Goal: Task Accomplishment & Management: Complete application form

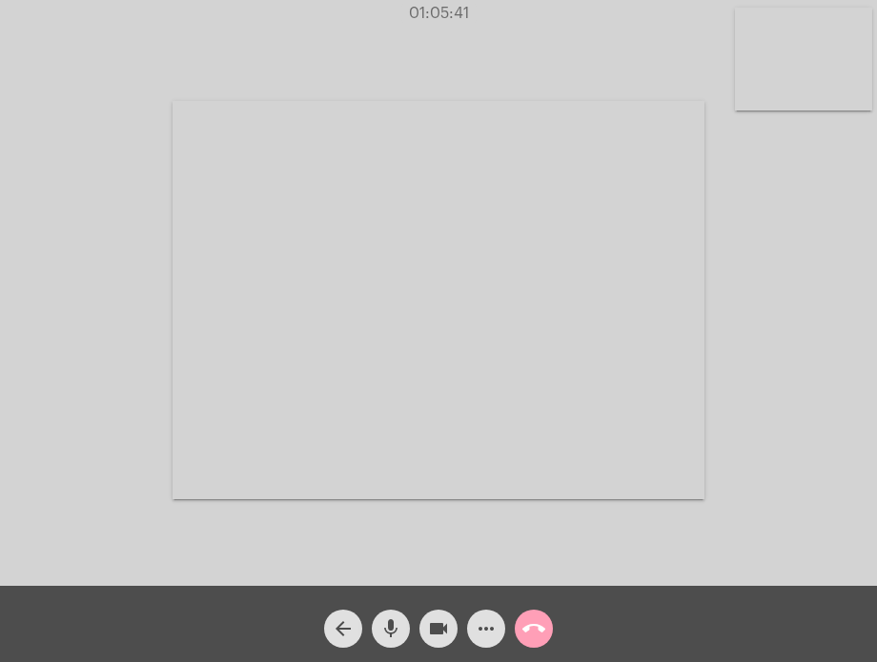
click at [534, 634] on mat-icon "call_end" at bounding box center [533, 629] width 23 height 23
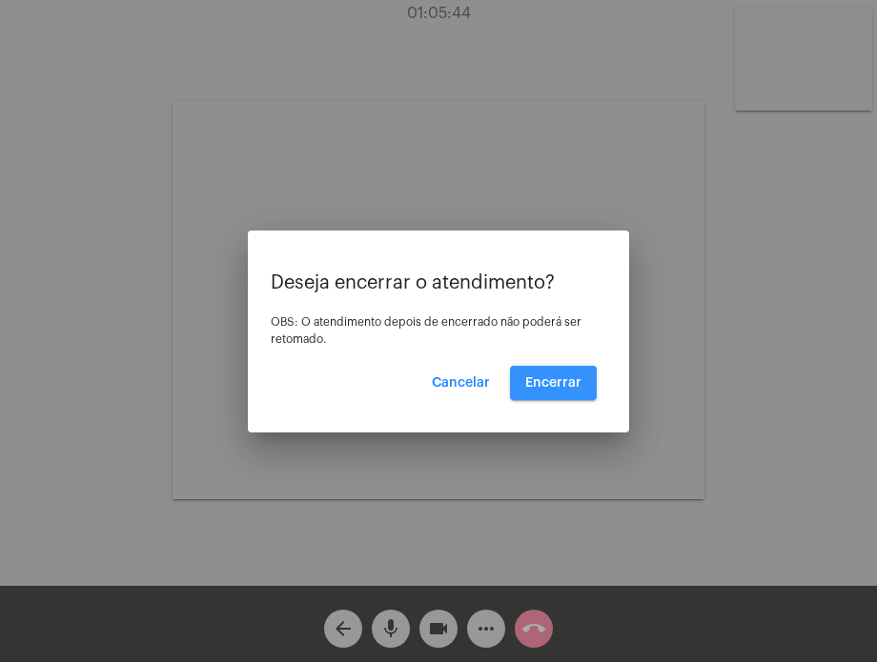
click at [549, 392] on button "Encerrar" at bounding box center [553, 383] width 87 height 34
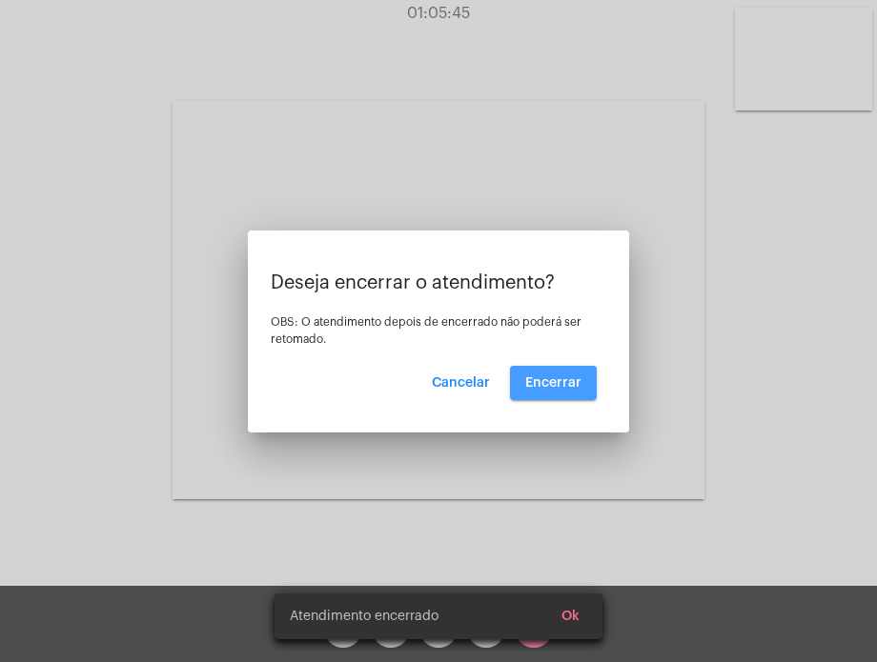
click at [549, 392] on video at bounding box center [438, 300] width 532 height 398
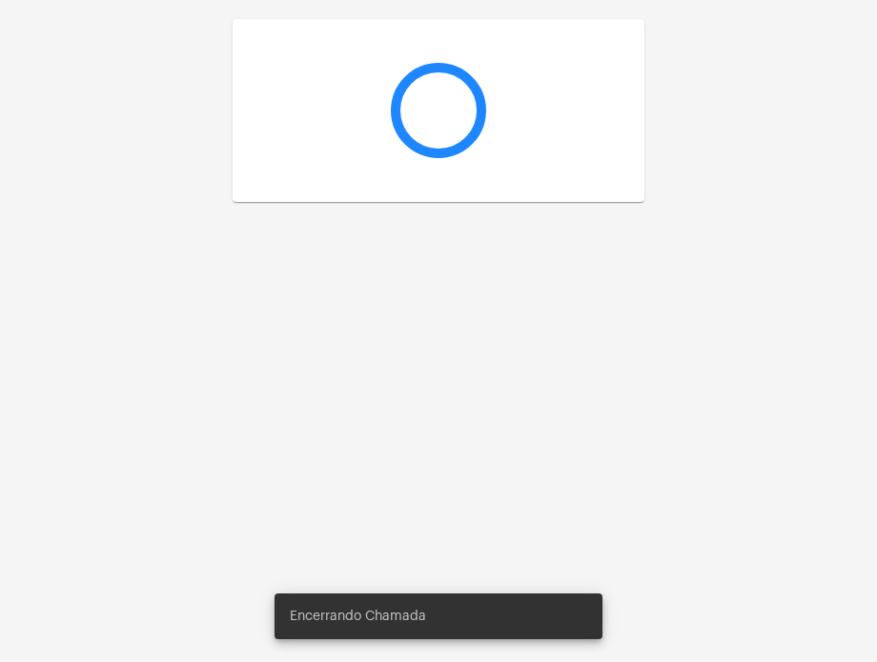
click at [549, 392] on div at bounding box center [438, 331] width 877 height 662
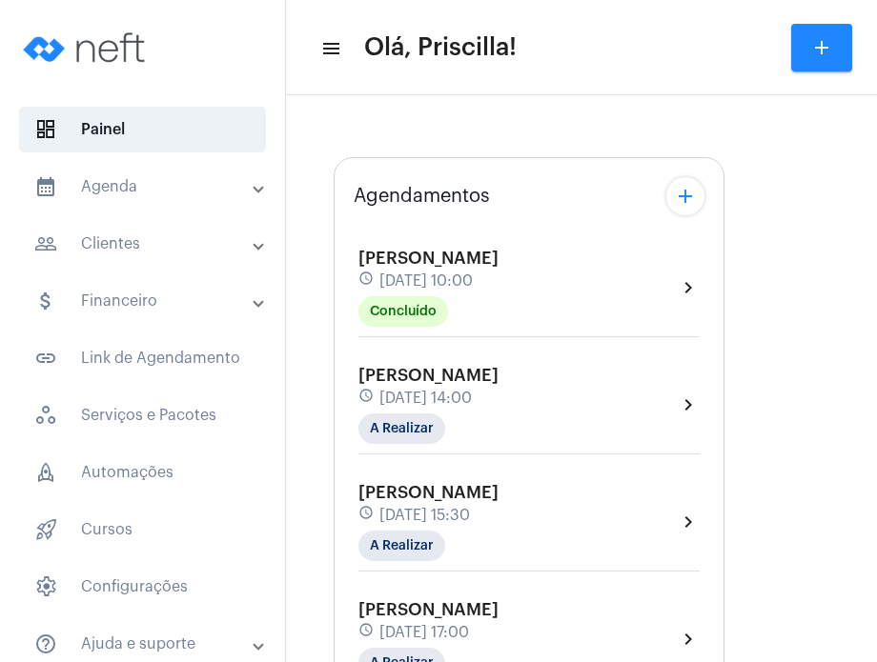
type input "[URL][DOMAIN_NAME]"
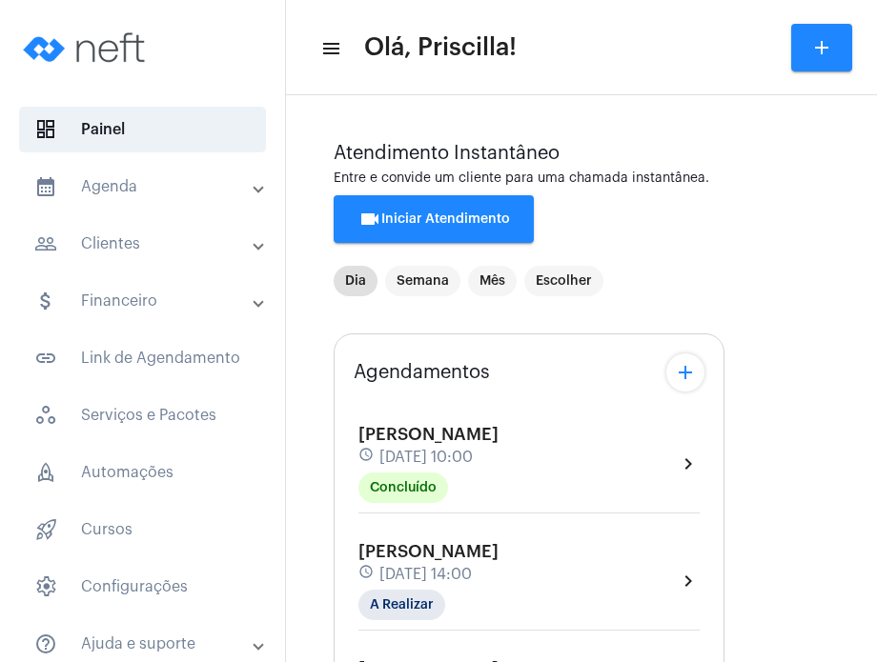
click at [197, 195] on mat-panel-title "calendar_month_outlined Agenda" at bounding box center [144, 186] width 220 height 23
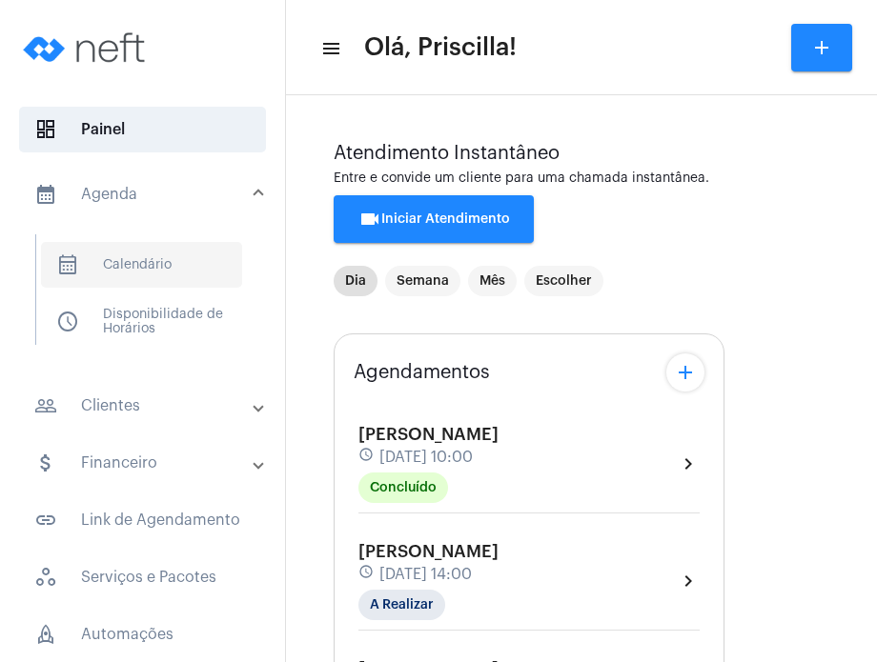
click at [175, 252] on span "calendar_month_outlined Calendário" at bounding box center [141, 265] width 201 height 46
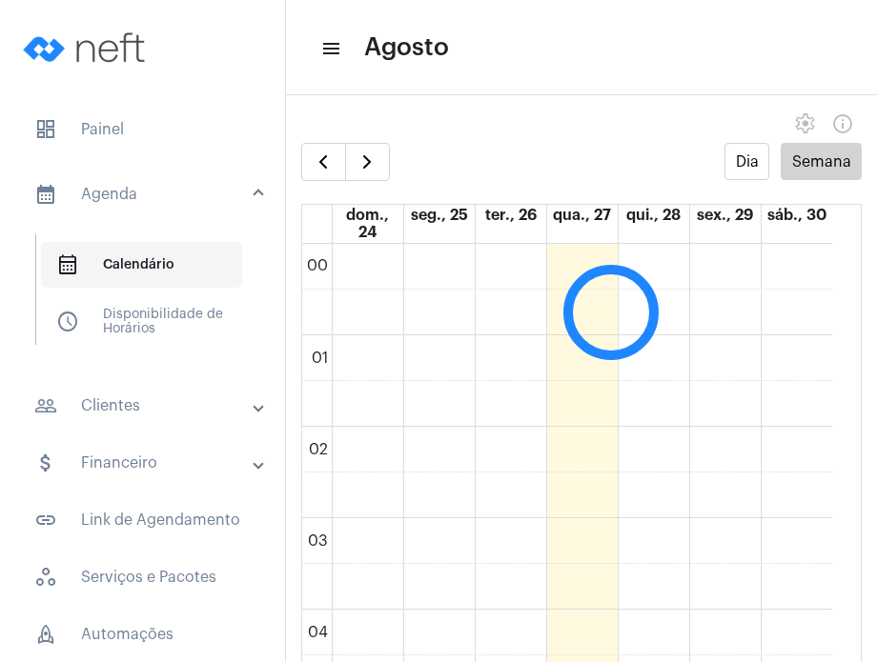
scroll to position [549, 0]
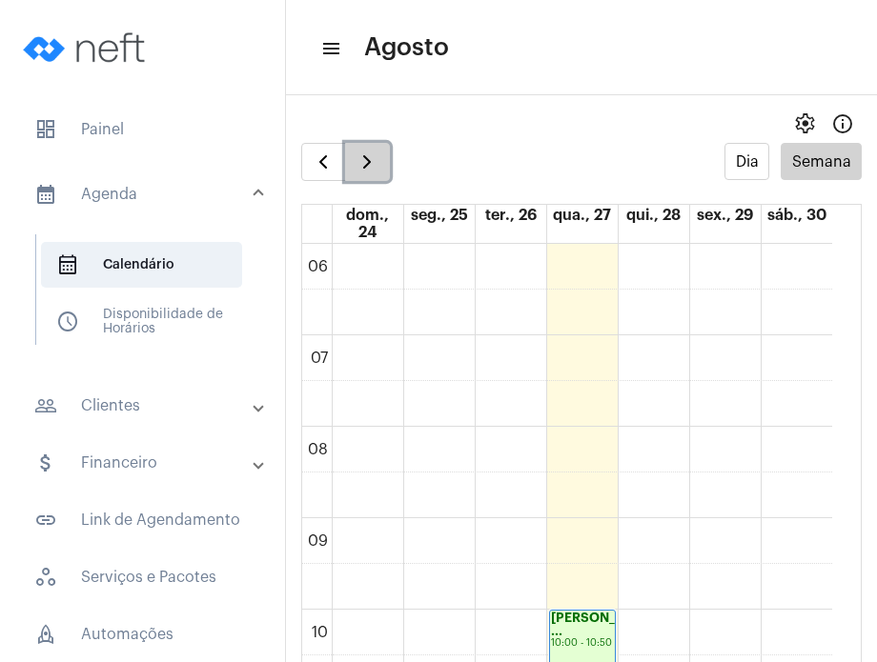
click at [383, 178] on button "button" at bounding box center [367, 162] width 45 height 38
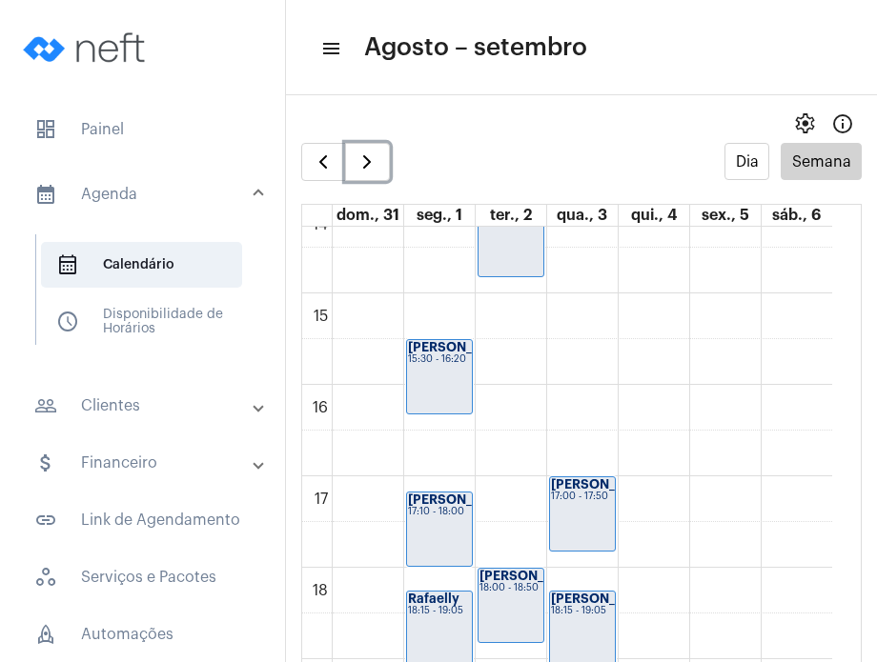
scroll to position [1317, 0]
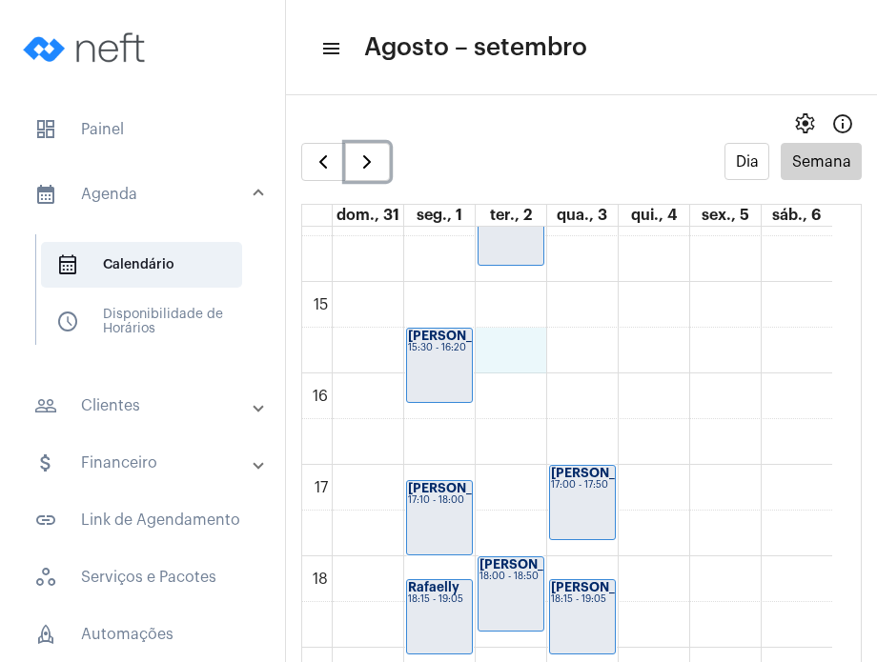
click at [522, 341] on div "00 01 02 03 04 05 06 07 08 09 10 11 12 13 14 15 16 17 18 19 20 21 22 23 Izzi Vi…" at bounding box center [567, 8] width 530 height 2196
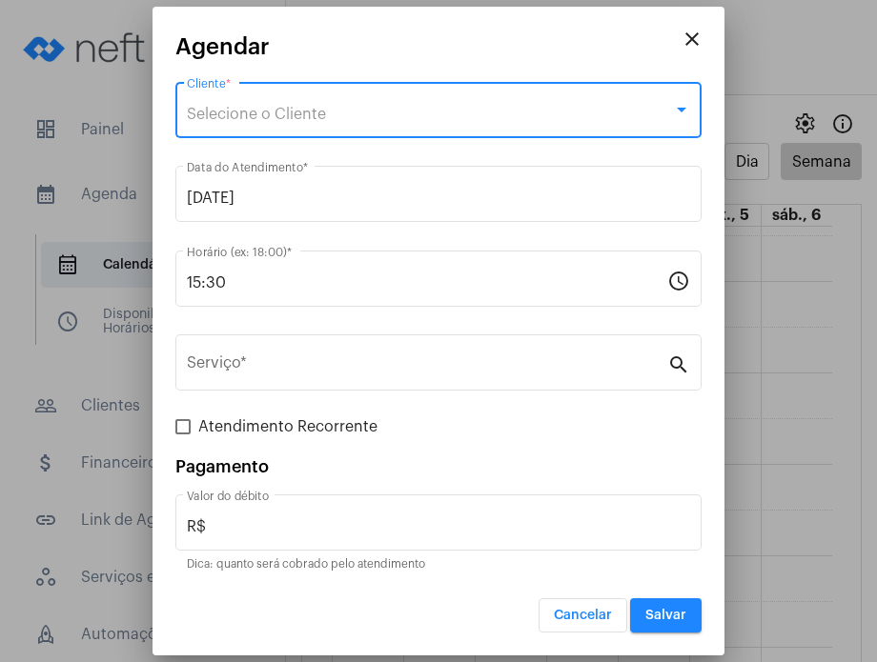
click at [358, 119] on div "Selecione o Cliente" at bounding box center [430, 114] width 486 height 17
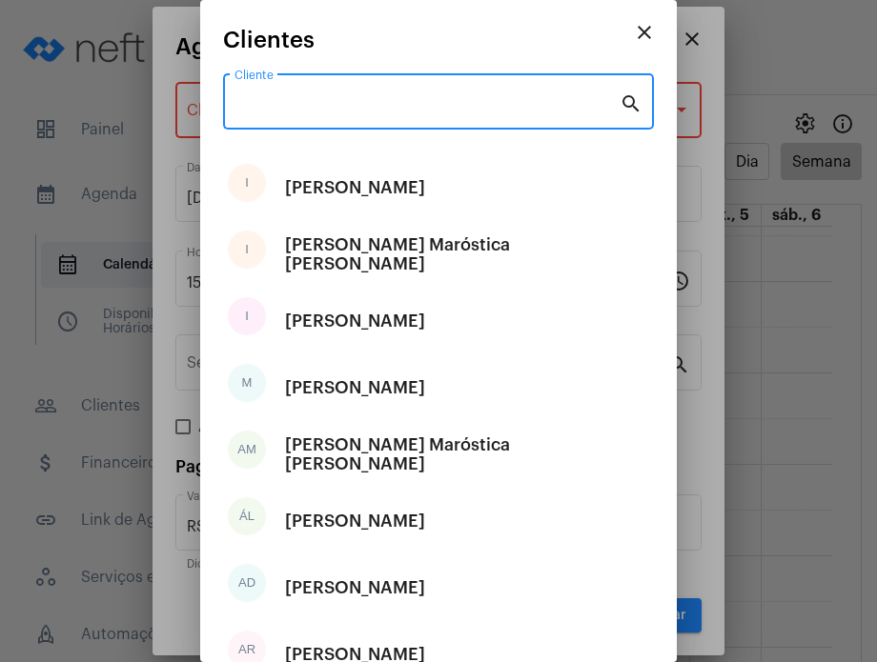
click at [343, 107] on input "Cliente" at bounding box center [426, 105] width 385 height 17
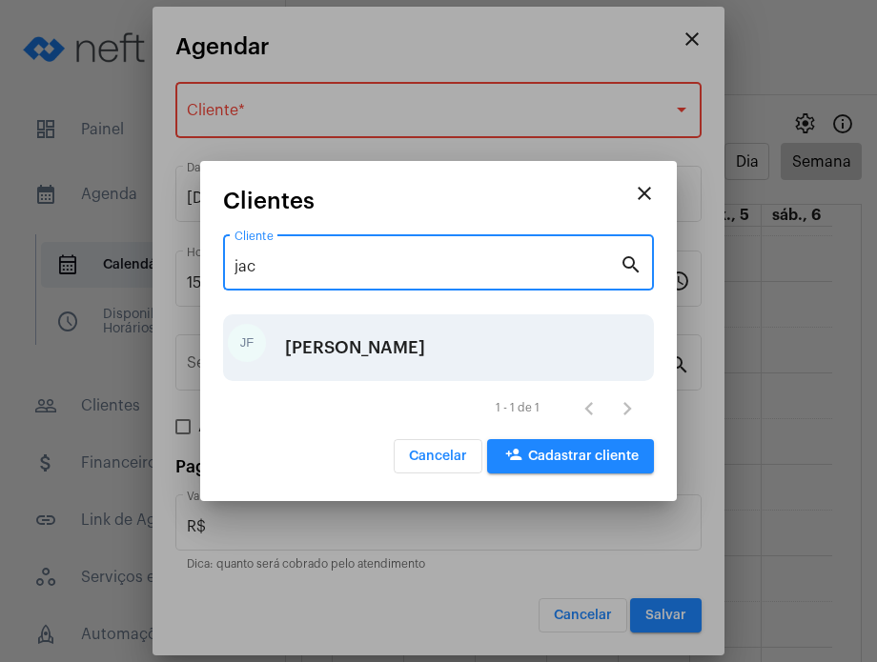
type input "jac"
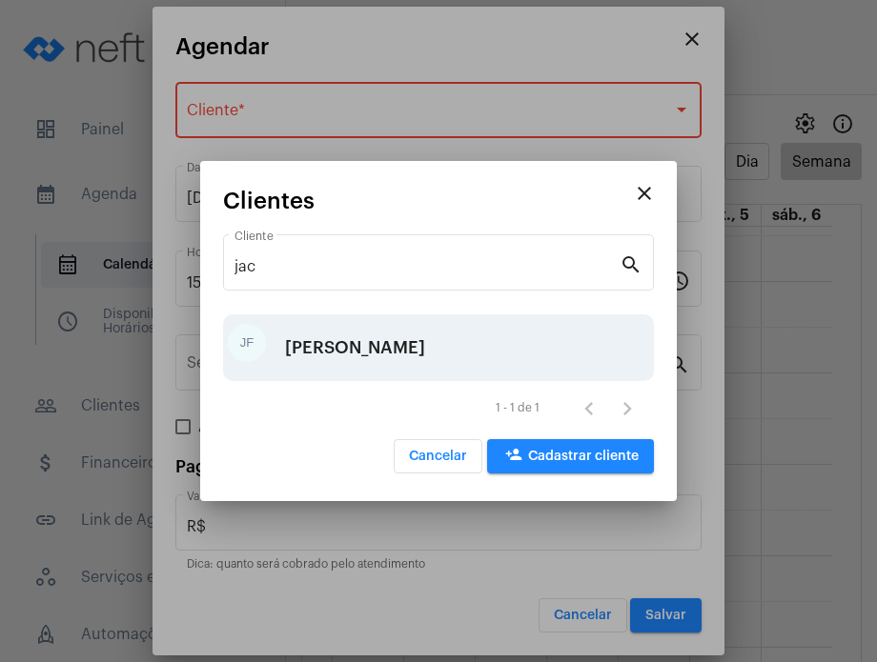
click at [366, 340] on div "[PERSON_NAME]" at bounding box center [355, 347] width 140 height 57
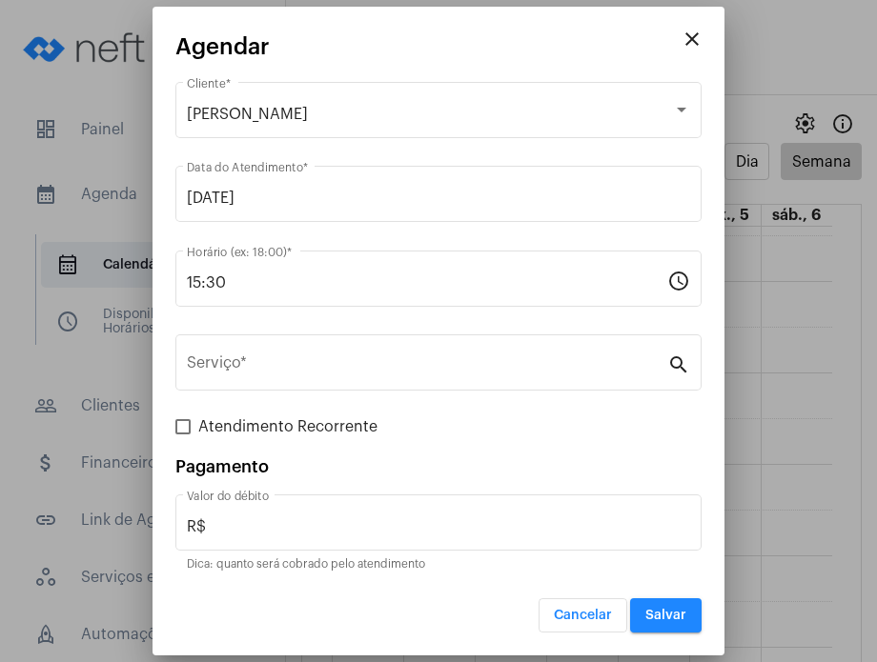
click at [366, 340] on div "Serviço *" at bounding box center [427, 361] width 480 height 60
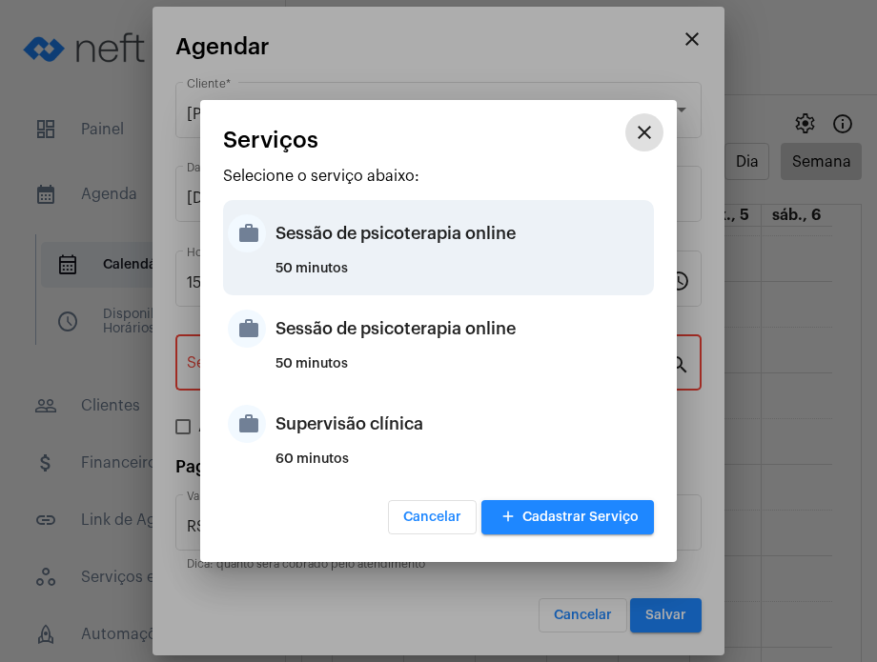
click at [365, 274] on div "50 minutos" at bounding box center [462, 276] width 374 height 29
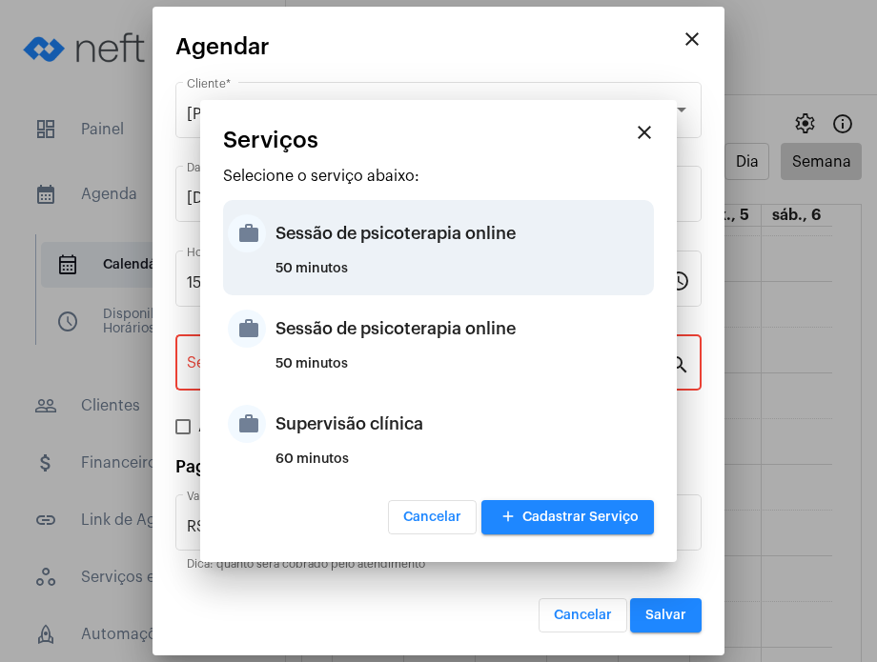
type input "Sessão de psicoterapia online"
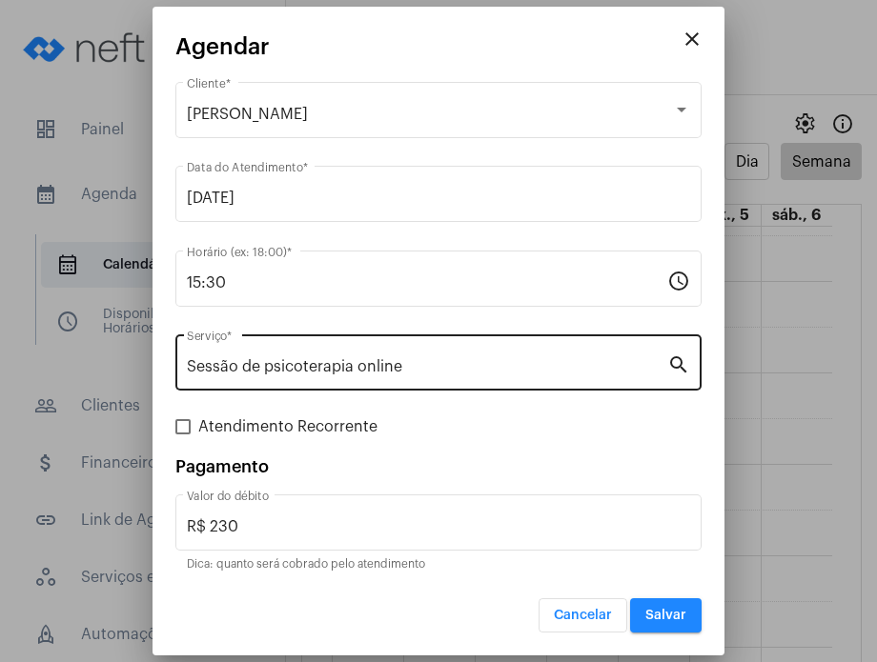
click at [489, 351] on div "Sessão de psicoterapia online Serviço *" at bounding box center [427, 361] width 480 height 60
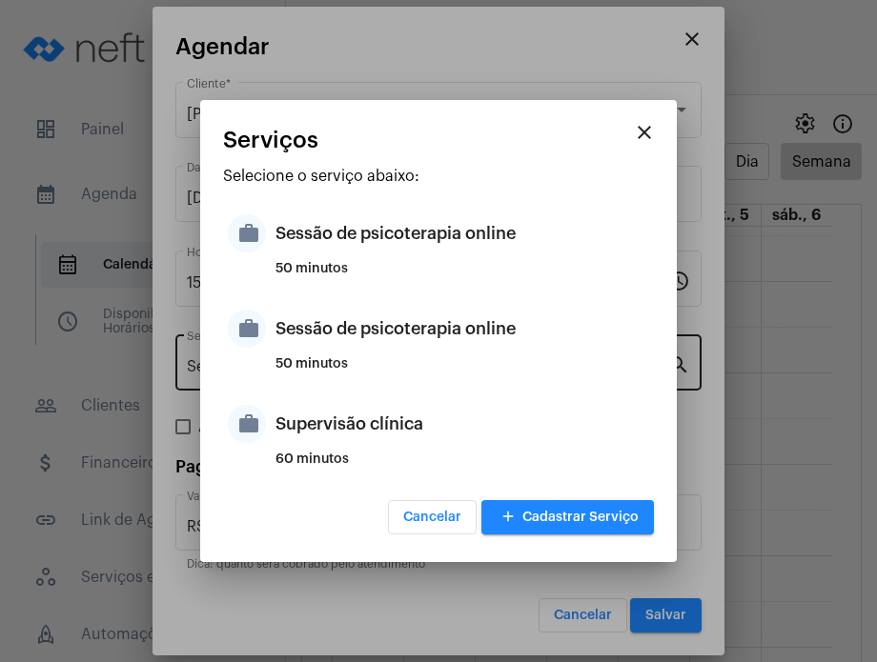
click at [489, 351] on div "Sessão de psicoterapia online" at bounding box center [462, 328] width 374 height 57
type input "R$ 200"
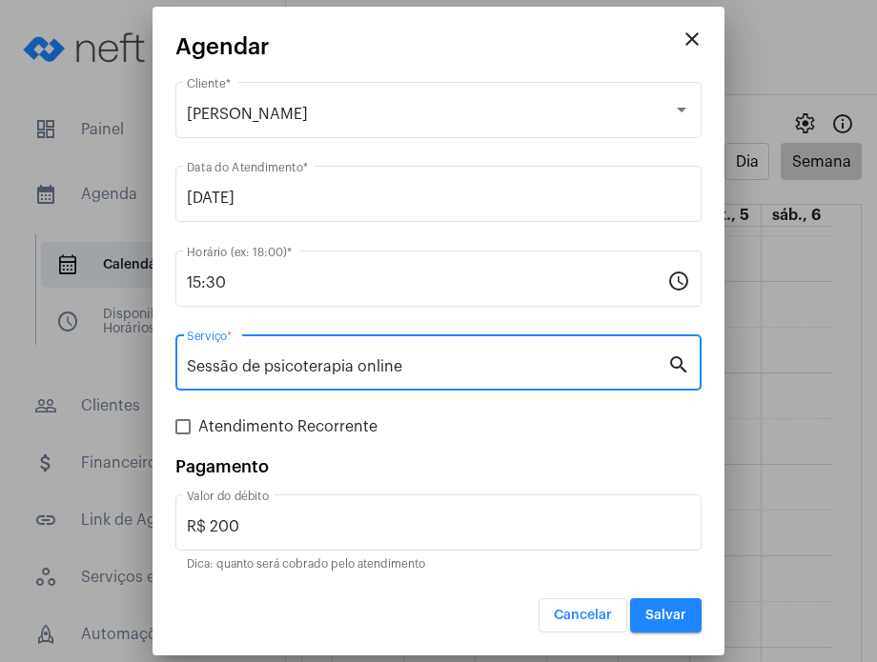
click at [672, 606] on button "Salvar" at bounding box center [665, 615] width 71 height 34
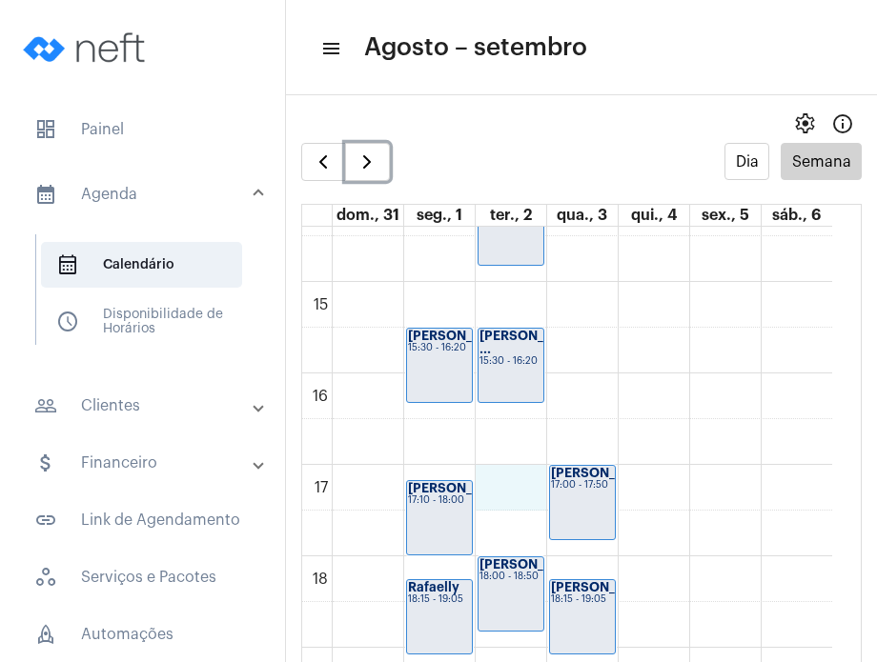
click at [508, 478] on div "00 01 02 03 04 05 06 07 08 09 10 11 12 13 14 15 16 17 18 19 20 21 22 23 Izzi Vi…" at bounding box center [567, 8] width 530 height 2196
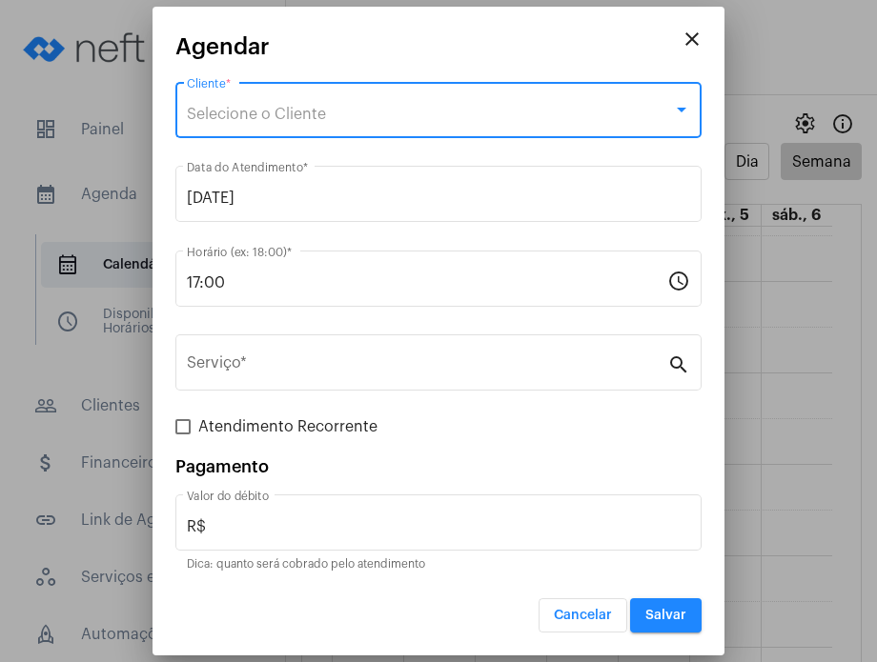
click at [294, 110] on span "Selecione o Cliente" at bounding box center [256, 114] width 139 height 15
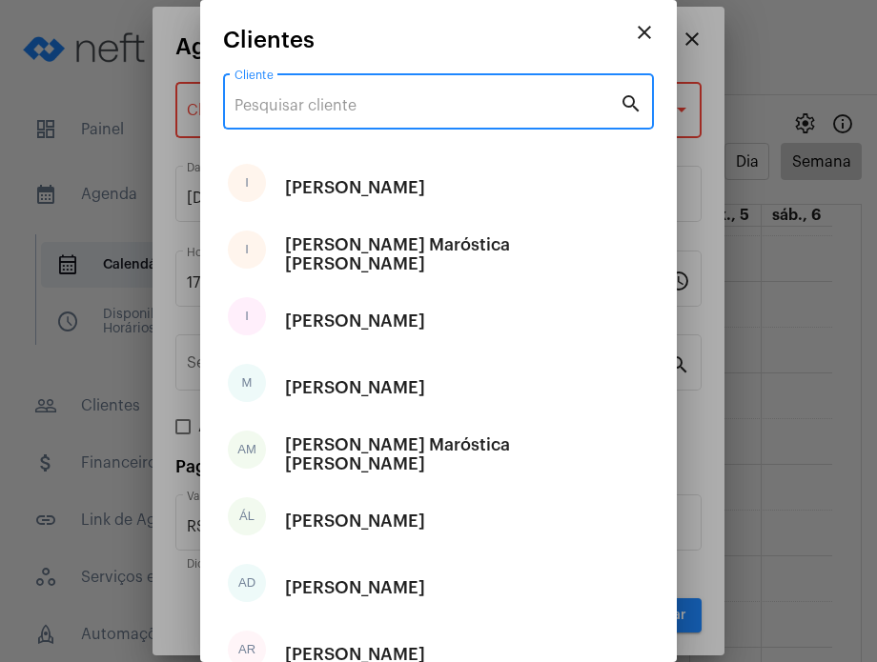
click at [294, 110] on input "Cliente" at bounding box center [426, 105] width 385 height 17
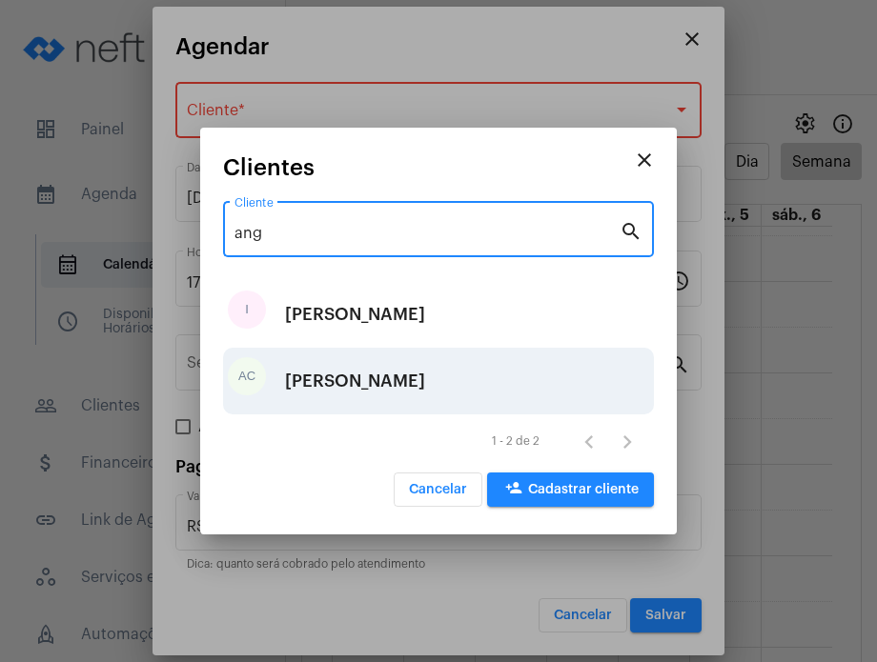
type input "ang"
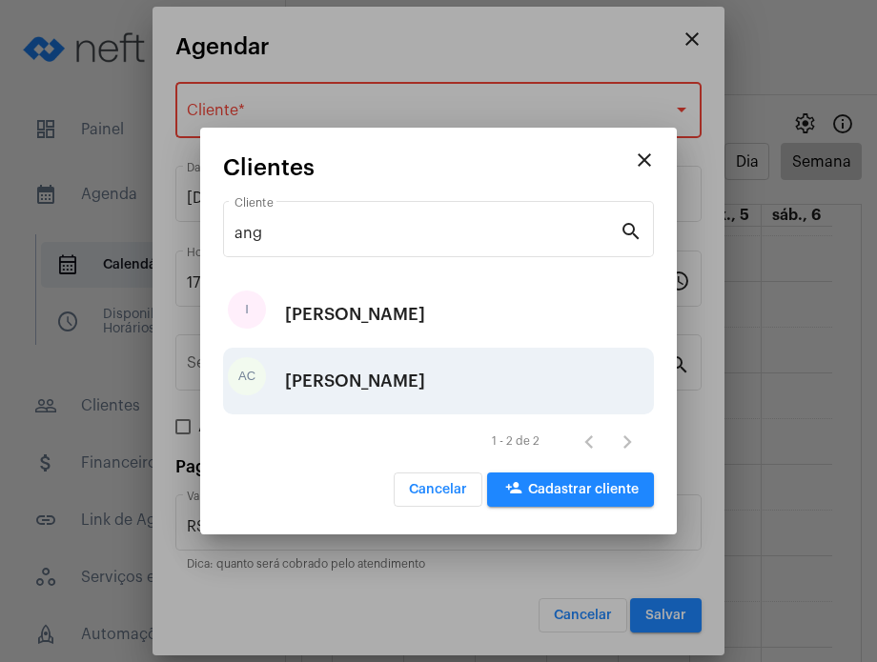
click at [365, 376] on div "[PERSON_NAME]" at bounding box center [355, 381] width 140 height 57
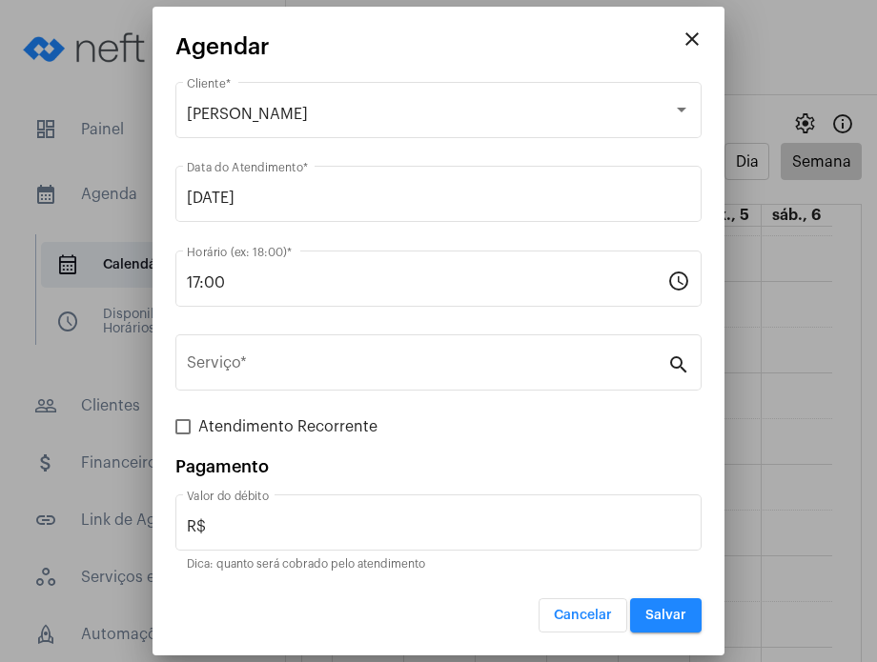
click at [365, 376] on div "Serviço *" at bounding box center [427, 361] width 480 height 60
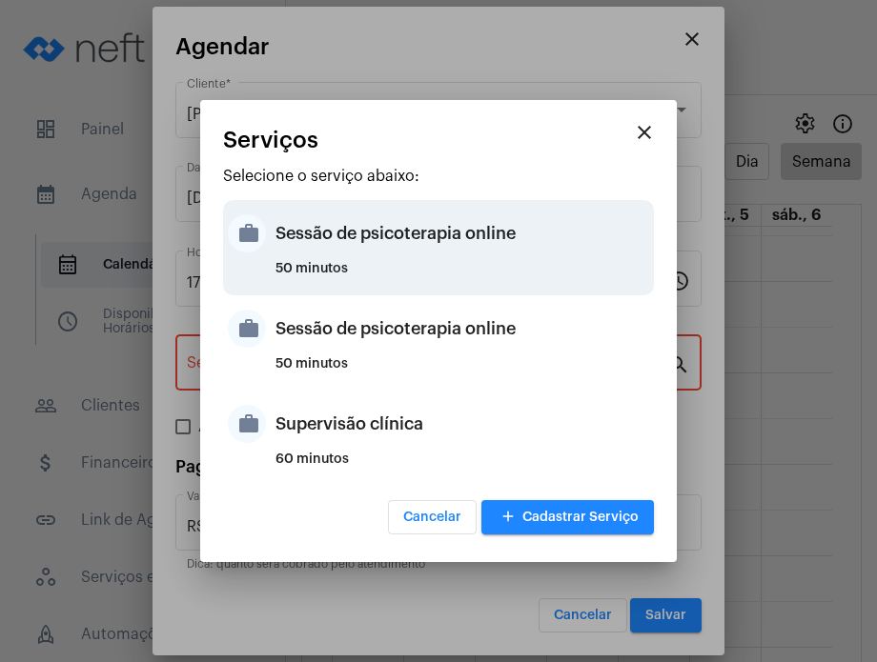
click at [389, 213] on div "Sessão de psicoterapia online" at bounding box center [462, 233] width 374 height 57
type input "Sessão de psicoterapia online"
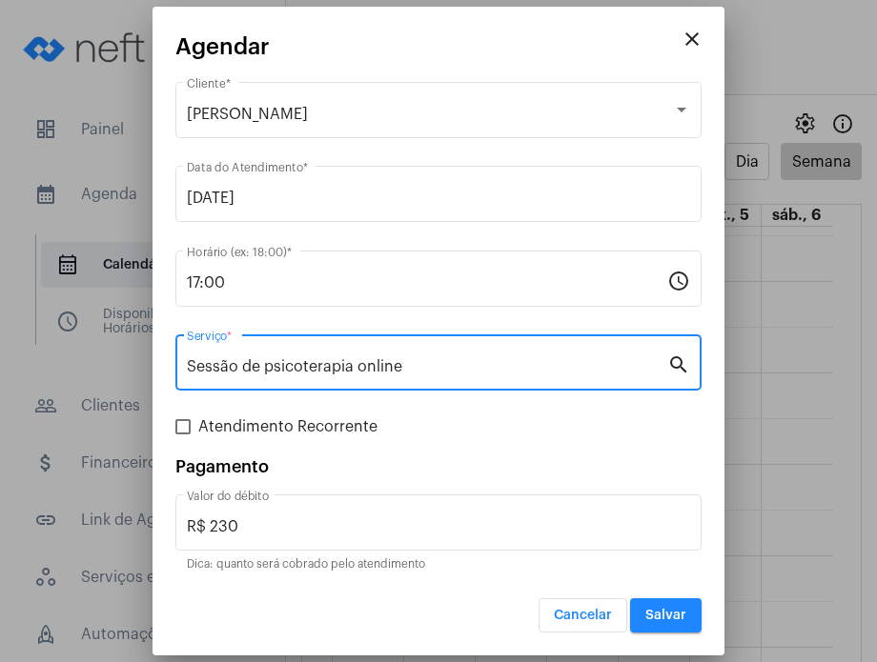
click at [494, 372] on input "Sessão de psicoterapia online" at bounding box center [427, 366] width 480 height 17
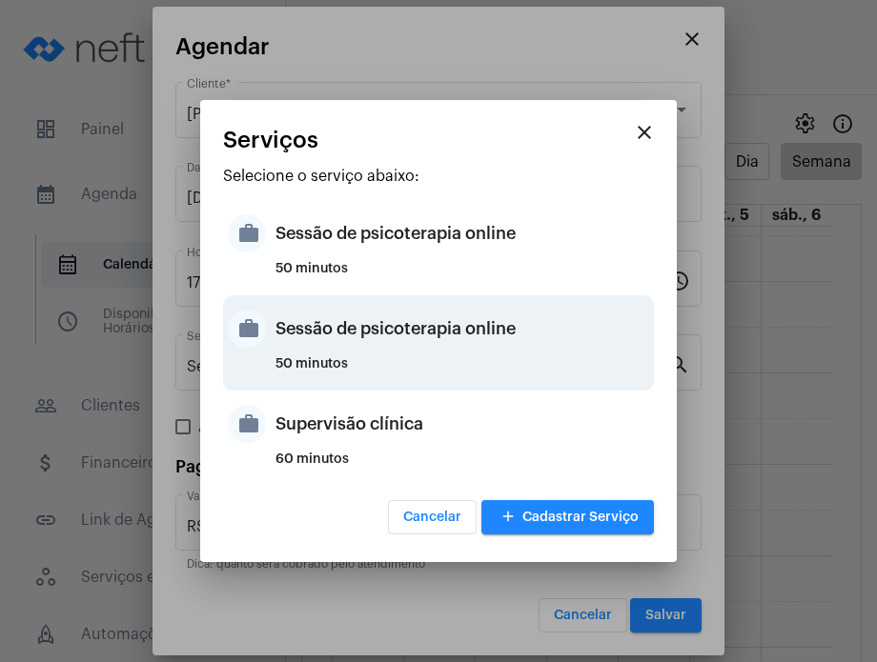
click at [494, 349] on div "Sessão de psicoterapia online" at bounding box center [462, 328] width 374 height 57
type input "R$ 200"
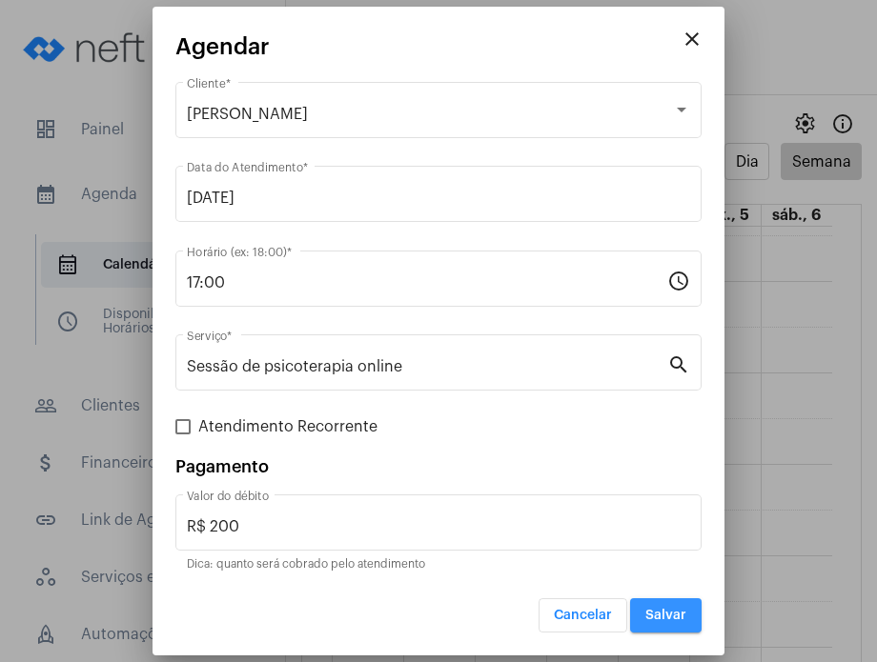
click at [664, 628] on button "Salvar" at bounding box center [665, 615] width 71 height 34
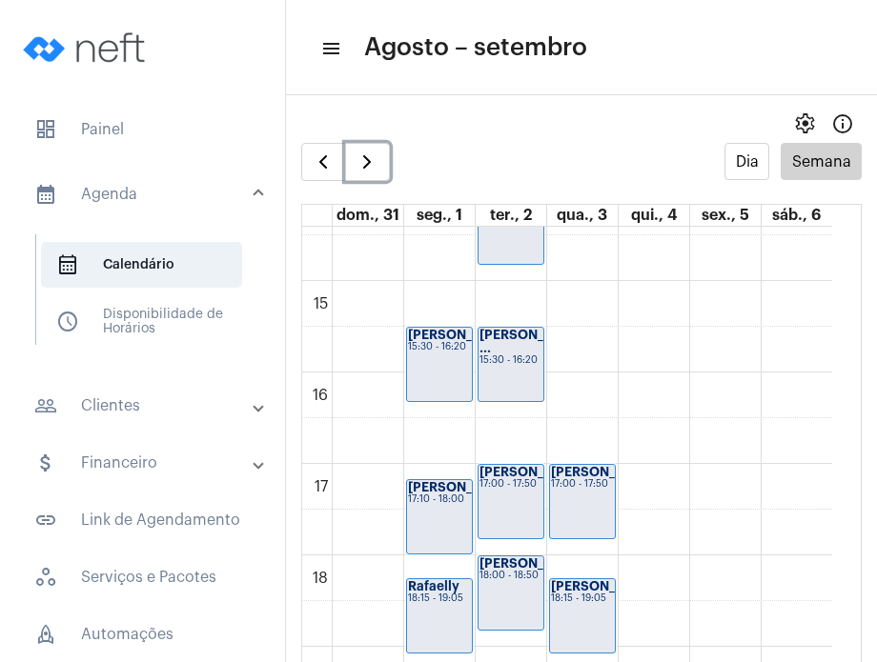
scroll to position [1368, 0]
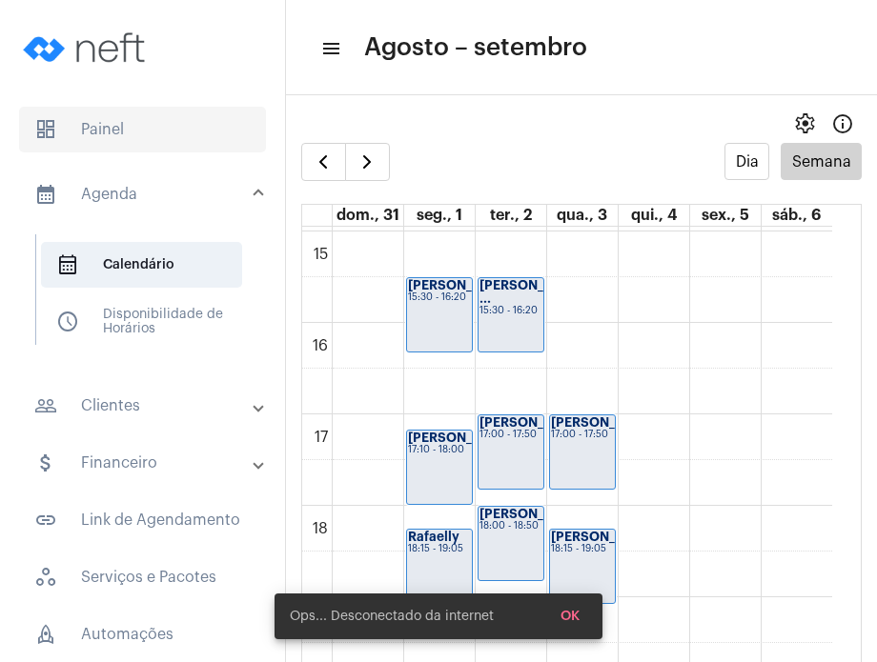
click at [152, 132] on span "dashboard Painel" at bounding box center [142, 130] width 247 height 46
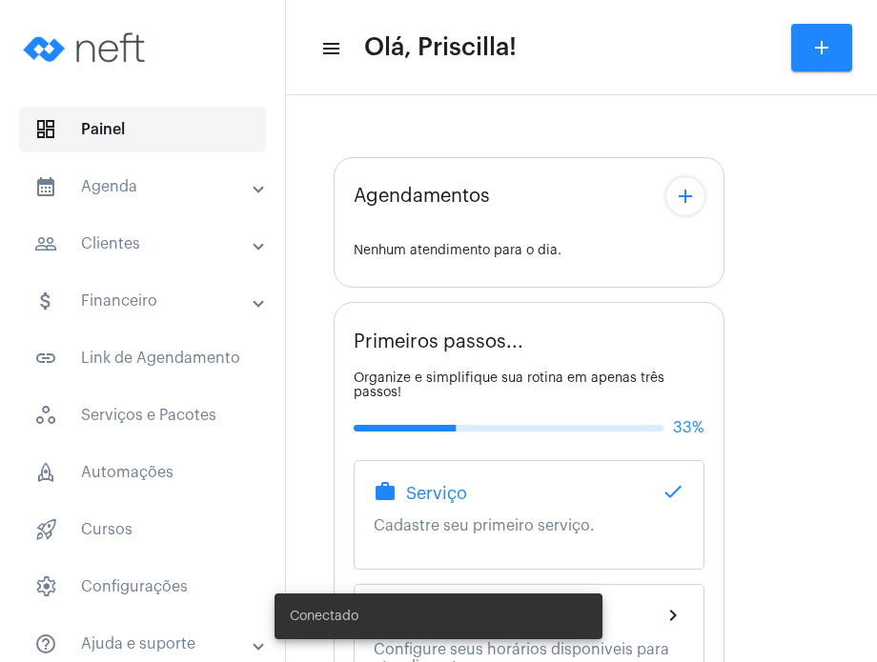
type input "[URL][DOMAIN_NAME]"
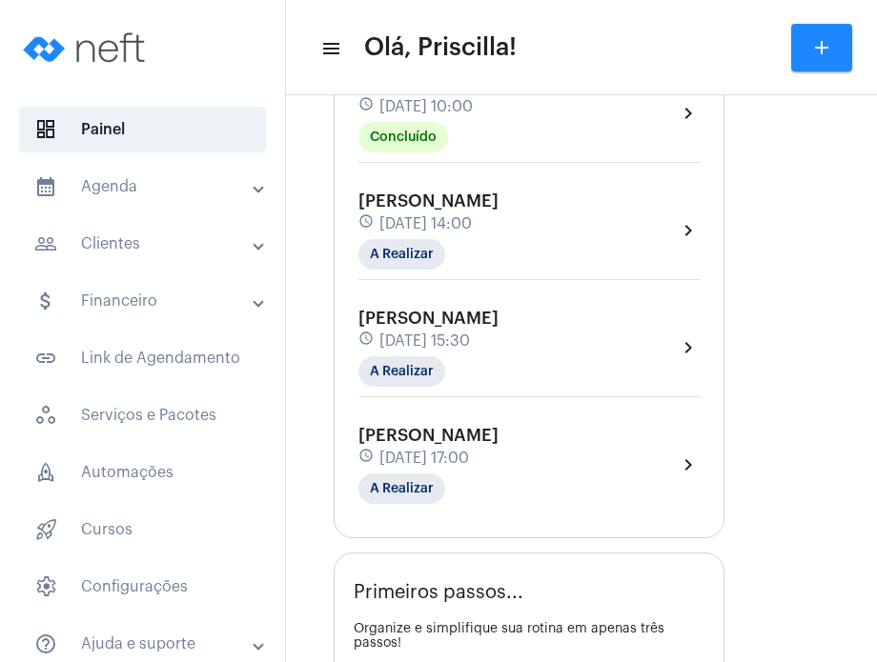
scroll to position [358, 0]
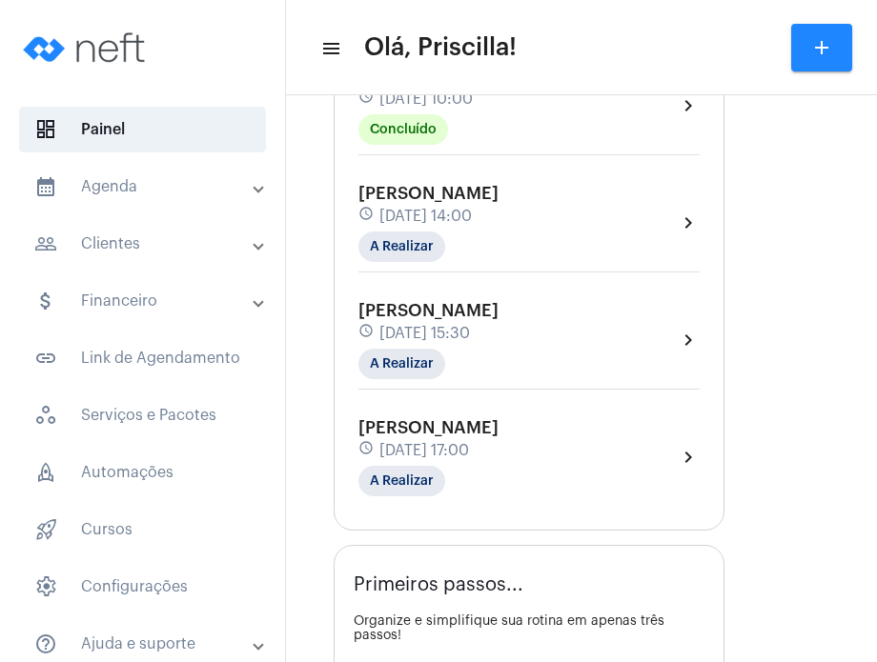
click at [545, 453] on div "Carolina Abreu schedule [DATE] 17:00 A Realizar chevron_right" at bounding box center [528, 457] width 341 height 78
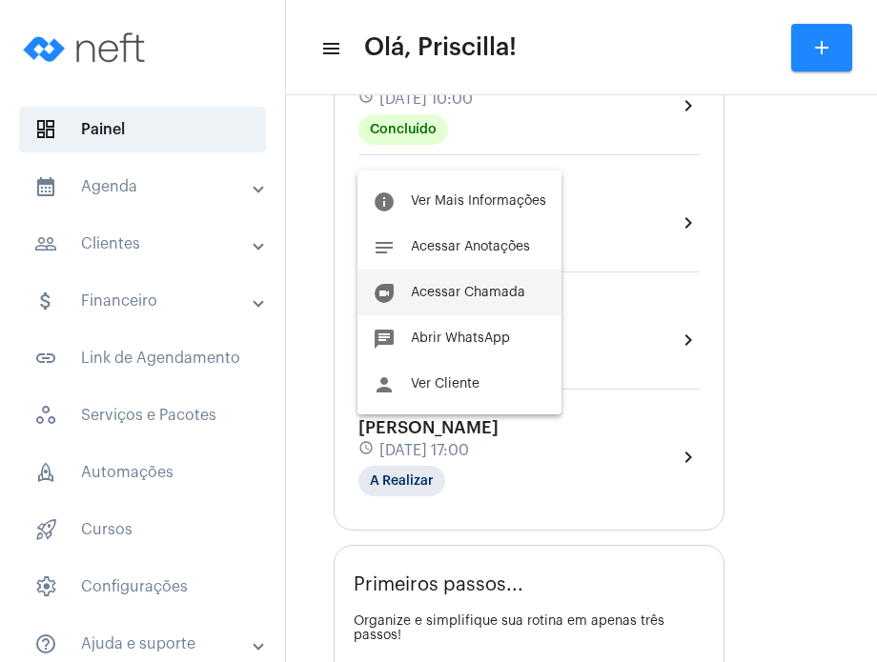
click at [495, 303] on button "duo [PERSON_NAME]" at bounding box center [459, 293] width 204 height 46
